Goal: Navigation & Orientation: Go to known website

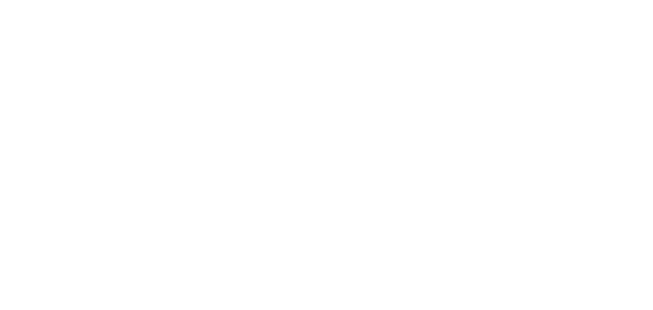
click at [160, 74] on body at bounding box center [326, 155] width 653 height 310
